Goal: Navigation & Orientation: Find specific page/section

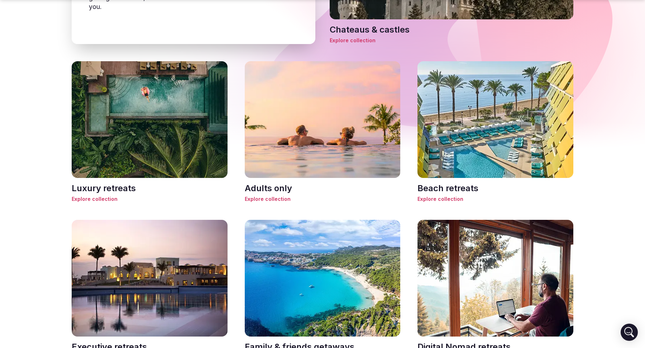
scroll to position [362, 0]
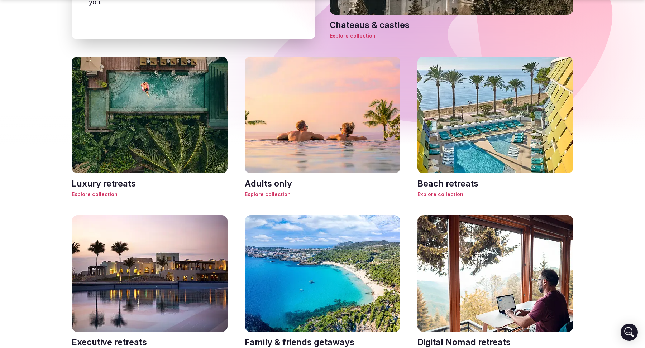
click at [456, 183] on h3 "Beach retreats" at bounding box center [496, 184] width 156 height 12
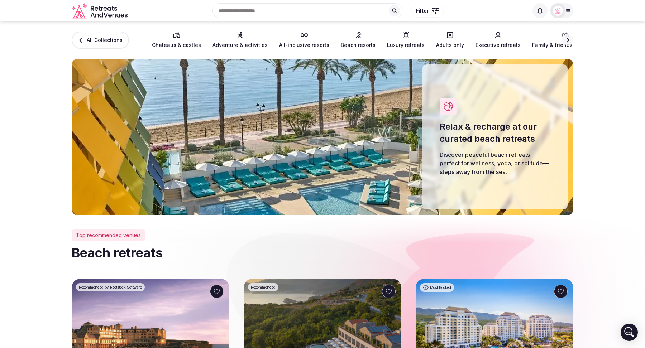
click at [95, 41] on span "All Collections" at bounding box center [105, 40] width 36 height 7
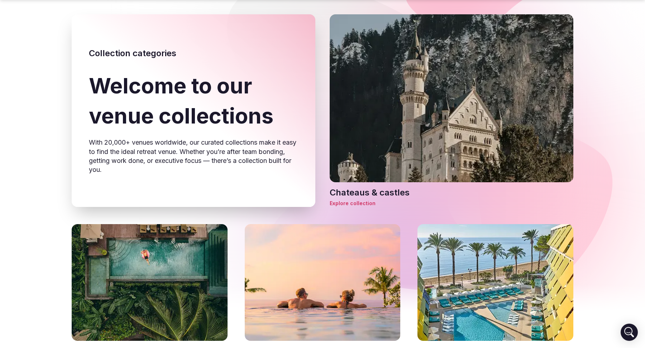
scroll to position [196, 0]
